Goal: Communication & Community: Answer question/provide support

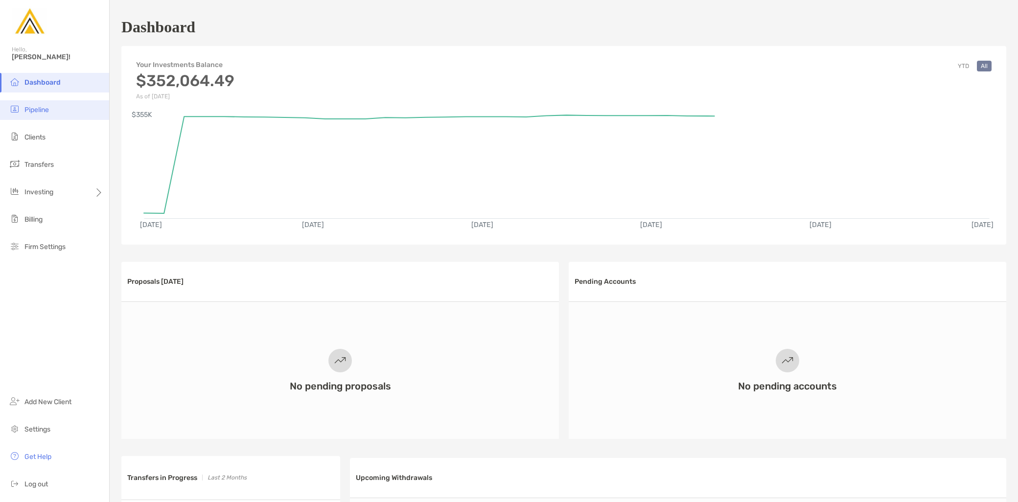
click at [60, 113] on li "Pipeline" at bounding box center [54, 110] width 109 height 20
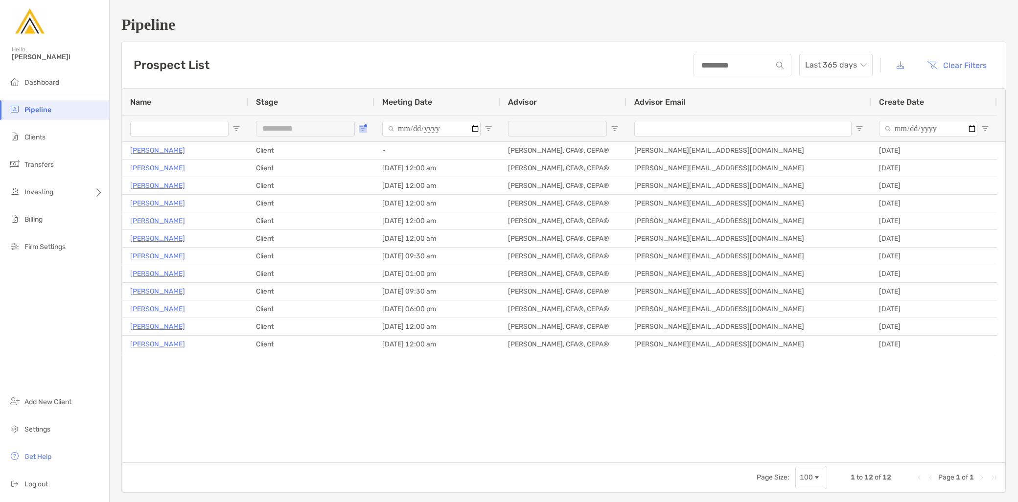
click at [363, 128] on span "Open Filter Menu" at bounding box center [363, 129] width 8 height 8
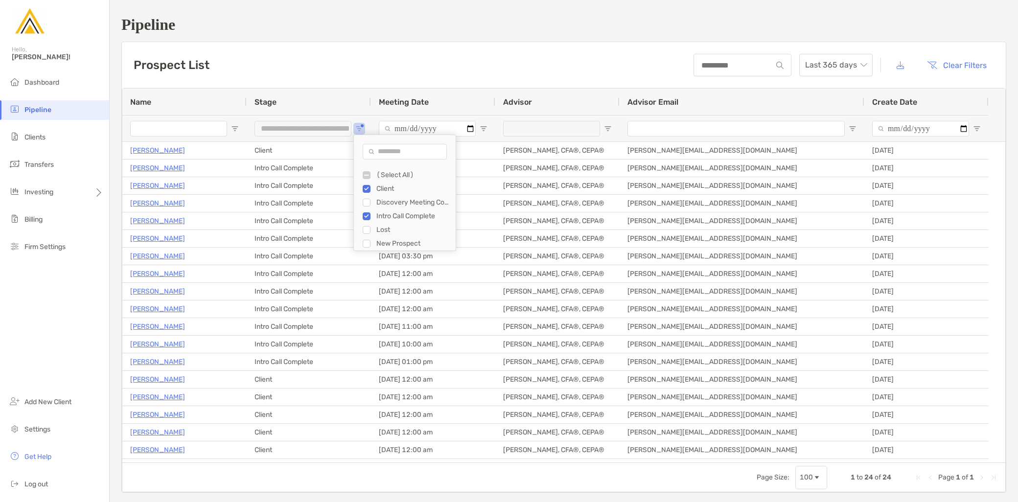
type input "**********"
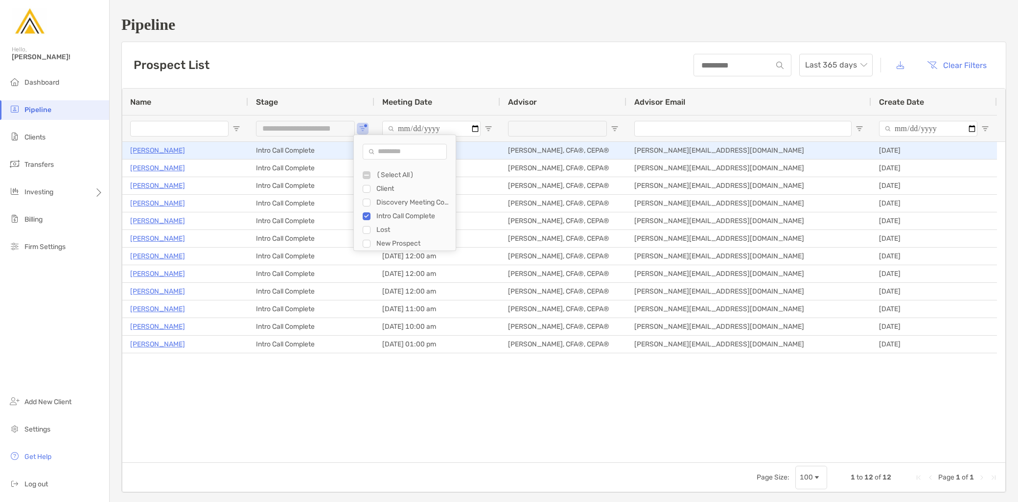
click at [166, 150] on p "[PERSON_NAME]" at bounding box center [157, 150] width 55 height 12
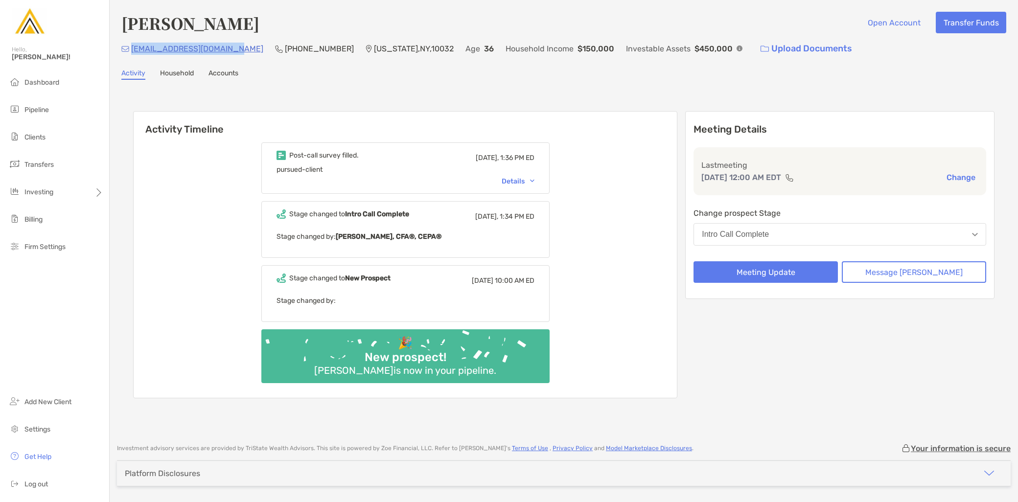
drag, startPoint x: 233, startPoint y: 50, endPoint x: 132, endPoint y: 50, distance: 101.3
click at [132, 50] on div "maggieatforbes@gmail.com (347) 996-4211 New York , NY , 10032 Age 36 Household …" at bounding box center [563, 48] width 885 height 21
copy p "[EMAIL_ADDRESS][DOMAIN_NAME]"
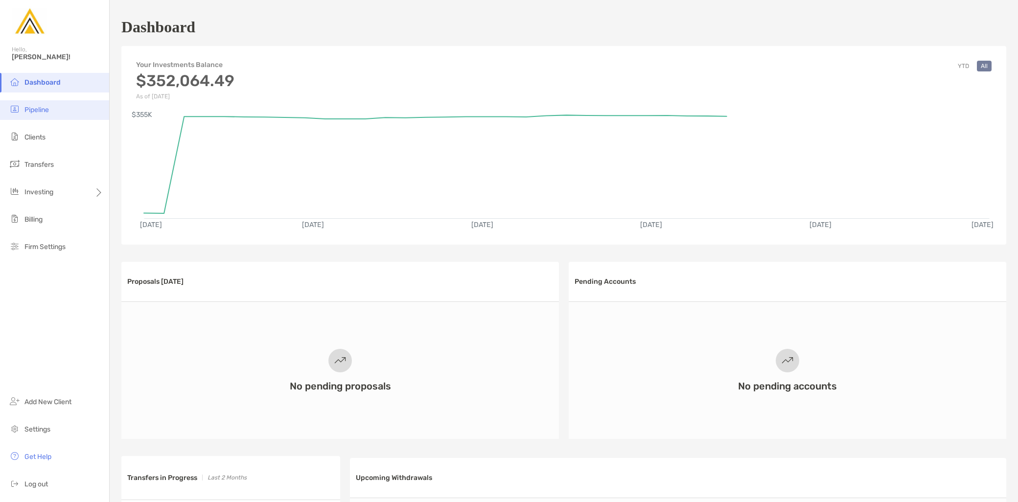
click at [47, 111] on span "Pipeline" at bounding box center [36, 110] width 24 height 8
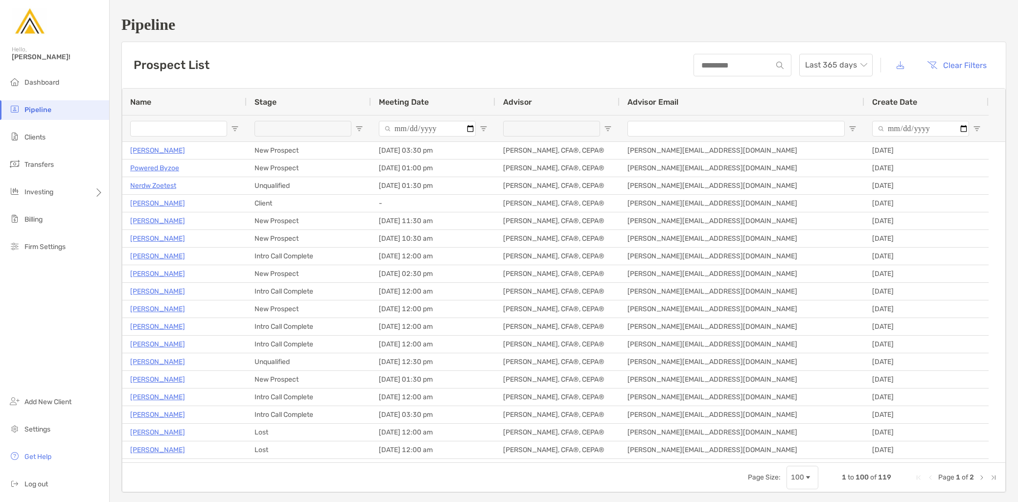
type input "**********"
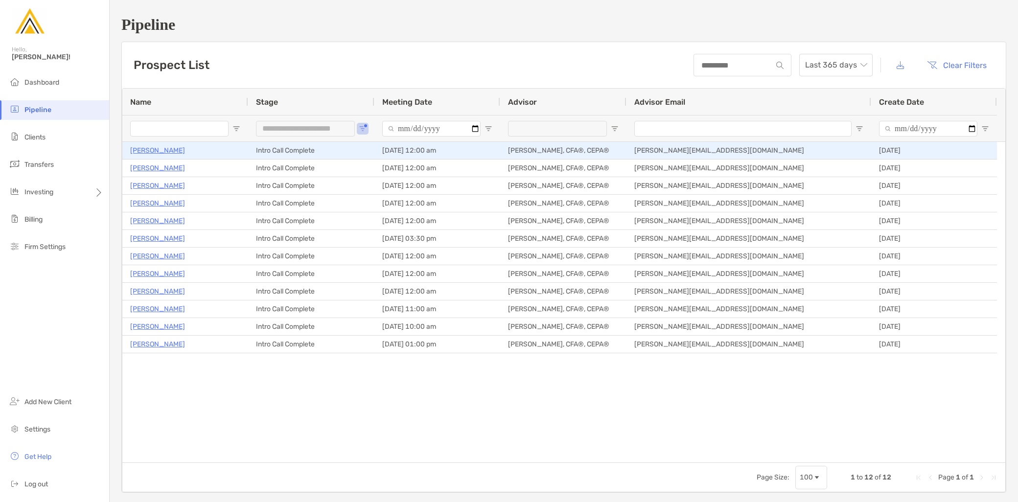
click at [159, 150] on p "[PERSON_NAME]" at bounding box center [157, 150] width 55 height 12
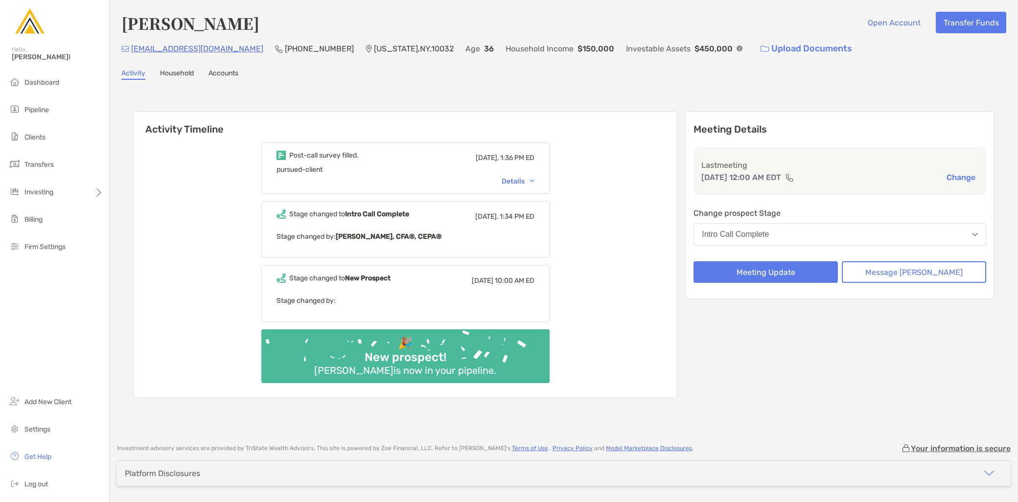
click at [534, 178] on div "Details" at bounding box center [517, 181] width 33 height 8
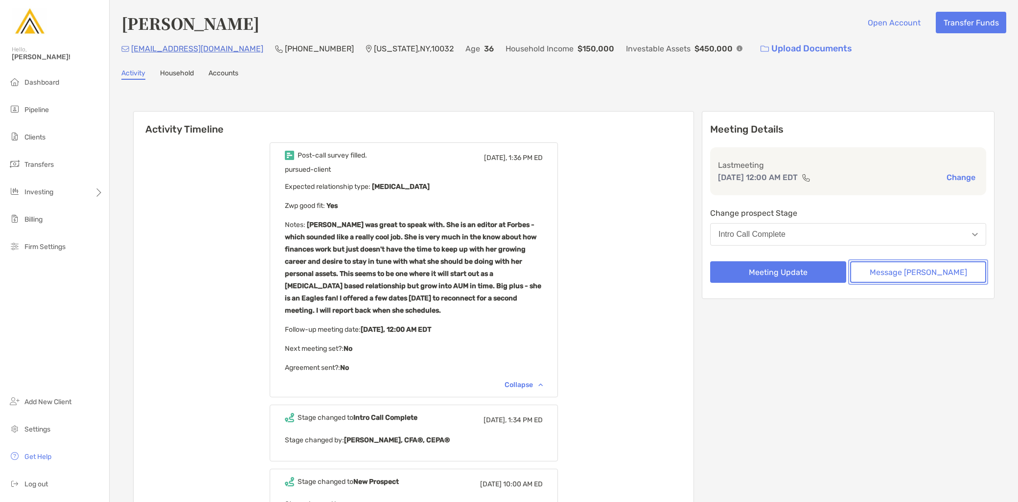
click at [902, 272] on button "Message [PERSON_NAME]" at bounding box center [918, 272] width 136 height 22
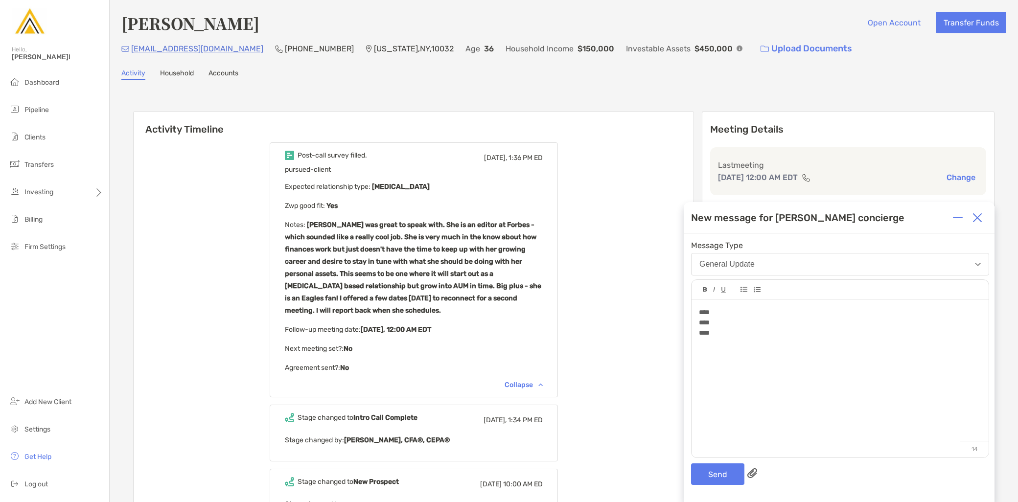
click at [695, 309] on div "**** **** ****" at bounding box center [839, 373] width 297 height 148
click at [708, 472] on button "Send" at bounding box center [717, 474] width 53 height 22
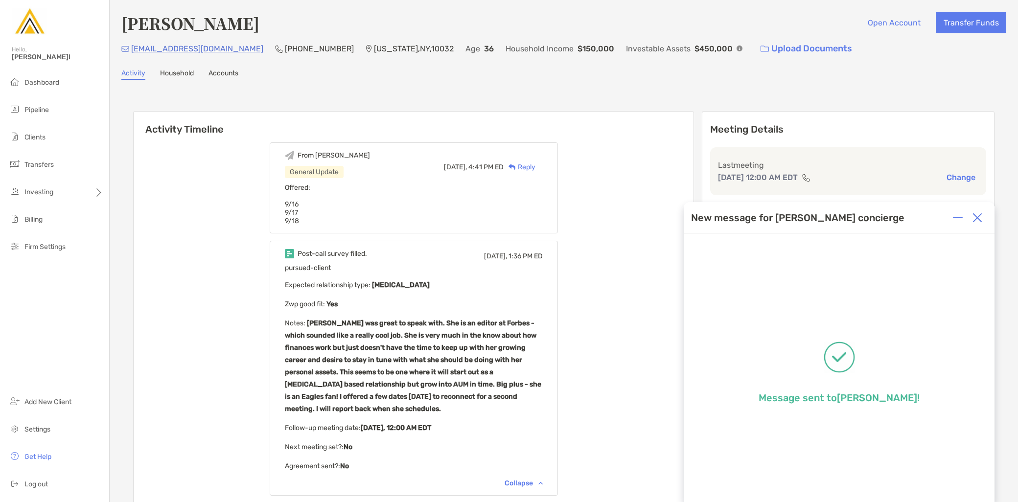
click at [599, 246] on div "From [PERSON_NAME] General Update [DATE], 4:41 PM ED Reply Offered: 9/16 9/17 9…" at bounding box center [414, 417] width 560 height 565
click at [977, 221] on img at bounding box center [977, 218] width 10 height 10
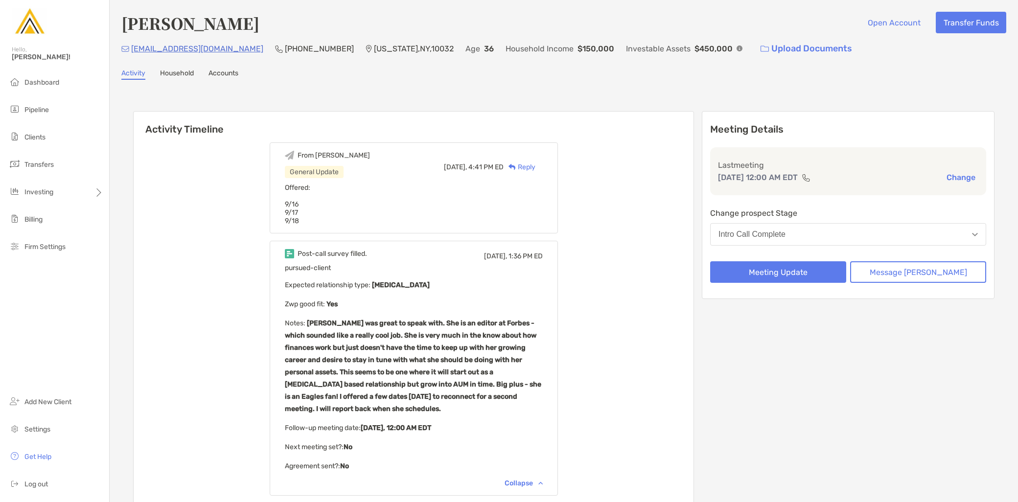
click at [802, 364] on div "Meeting Details Last meeting [DATE] 12:00 AM EDT Change Change prospect Stage I…" at bounding box center [848, 405] width 293 height 589
